Goal: Find specific page/section

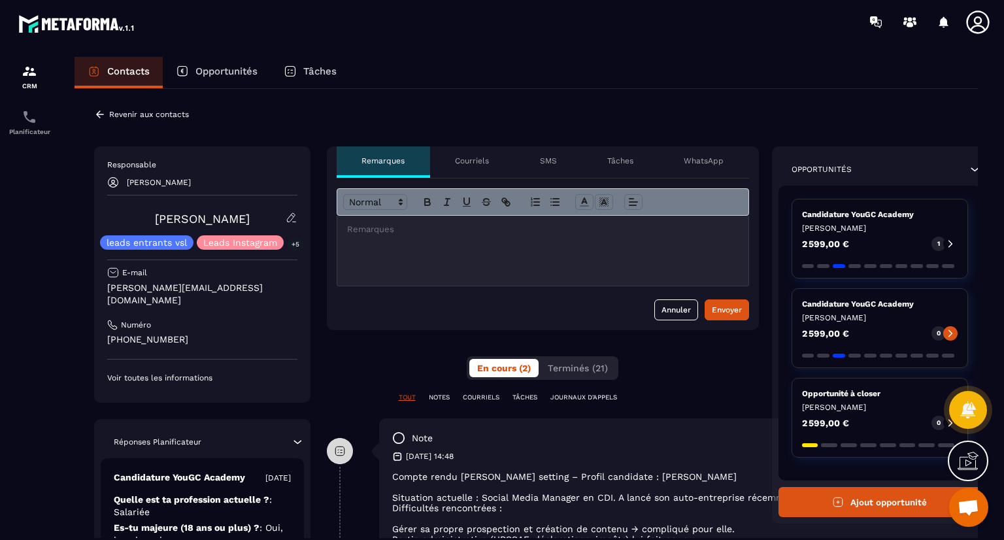
click at [99, 110] on icon at bounding box center [100, 115] width 12 height 12
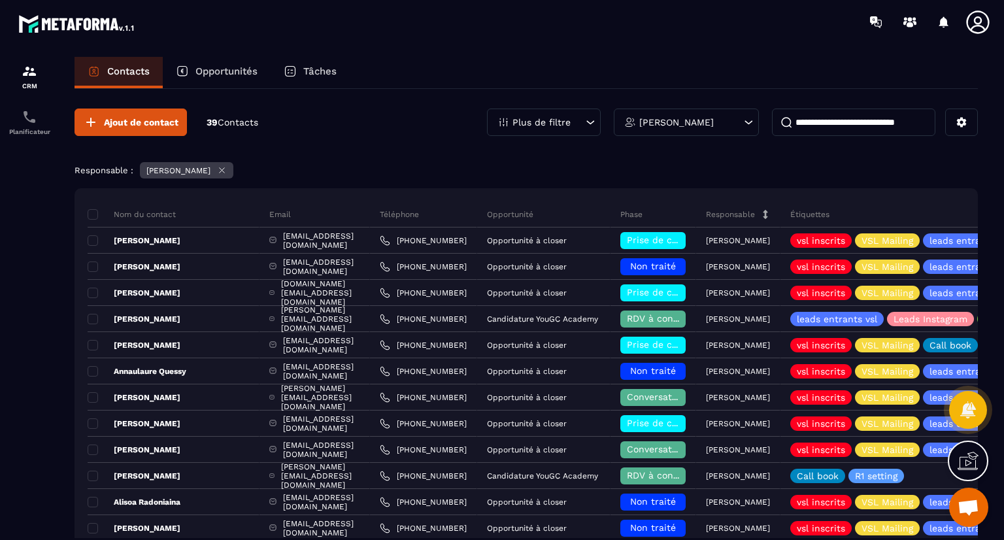
click at [821, 119] on input at bounding box center [853, 122] width 163 height 27
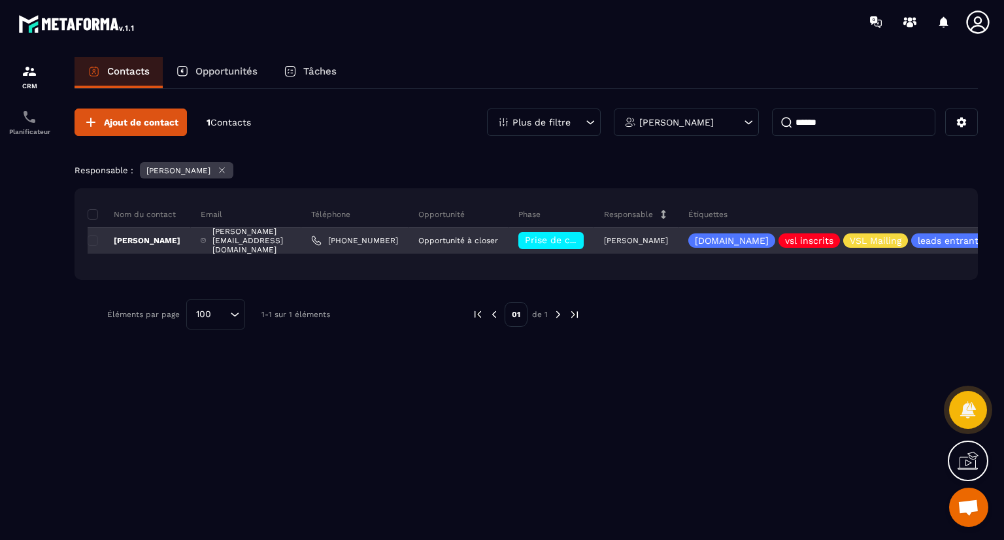
type input "******"
click at [301, 239] on div "[PERSON_NAME][EMAIL_ADDRESS][DOMAIN_NAME]" at bounding box center [246, 241] width 110 height 26
click at [301, 238] on div "[PERSON_NAME][EMAIL_ADDRESS][DOMAIN_NAME]" at bounding box center [246, 241] width 110 height 26
click at [139, 235] on p "[PERSON_NAME]" at bounding box center [134, 240] width 93 height 10
